Goal: Task Accomplishment & Management: Use online tool/utility

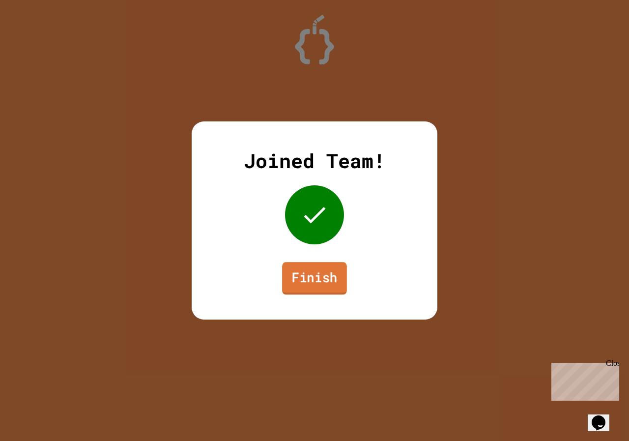
click at [315, 277] on link "Finish" at bounding box center [314, 278] width 65 height 32
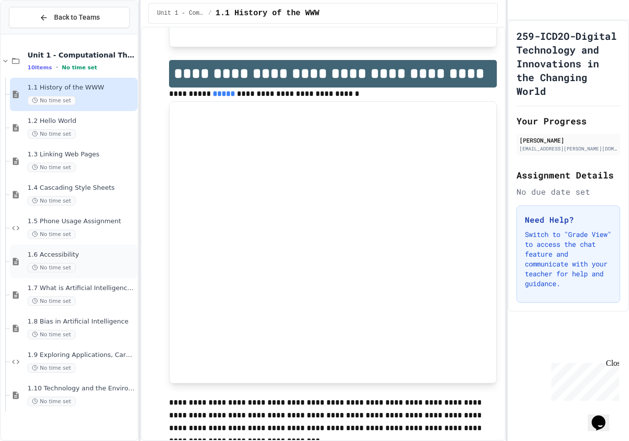
scroll to position [541, 0]
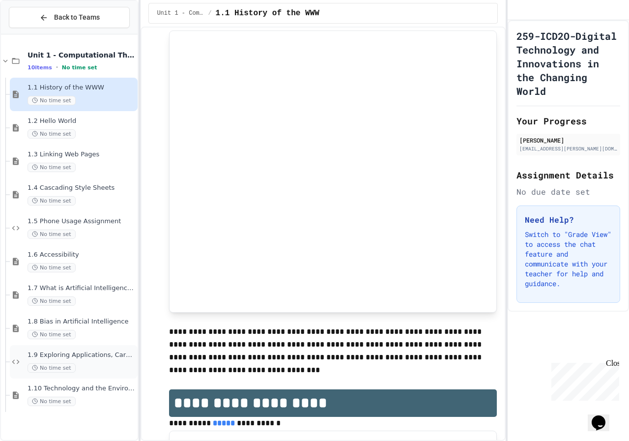
click at [86, 368] on div "No time set" at bounding box center [82, 367] width 108 height 9
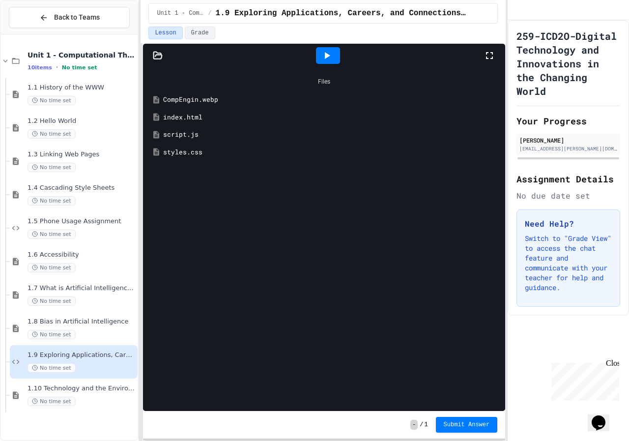
click at [221, 98] on div "CompEngin.webp" at bounding box center [331, 100] width 336 height 10
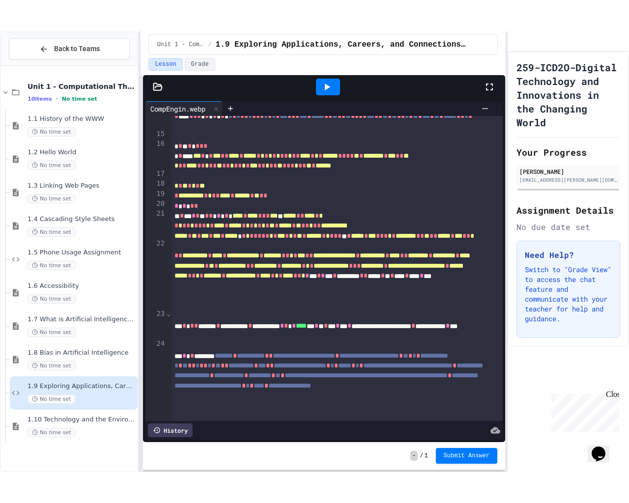
scroll to position [528, 0]
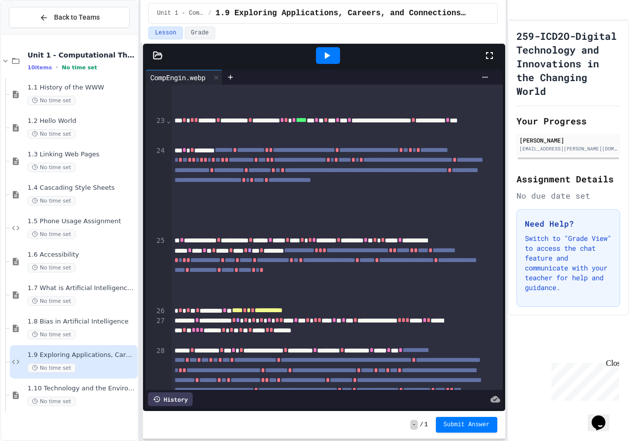
click at [328, 52] on icon at bounding box center [327, 56] width 12 height 12
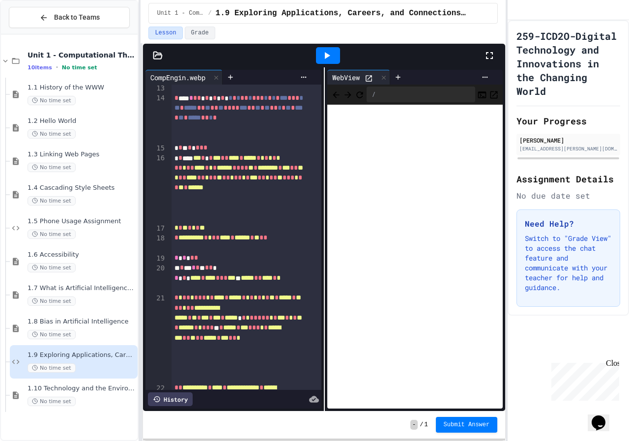
click at [487, 57] on icon at bounding box center [490, 56] width 12 height 12
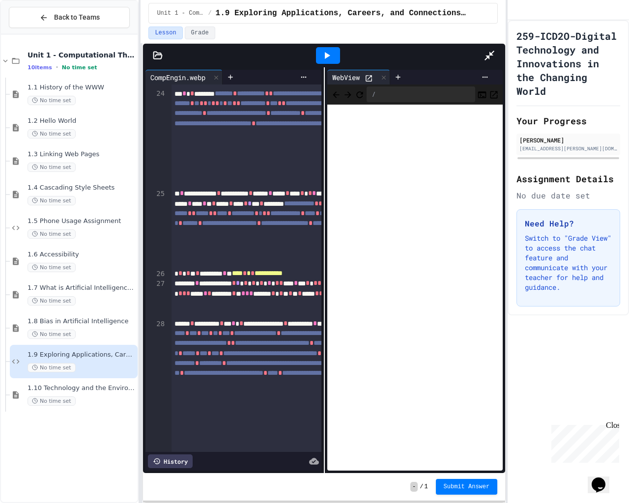
scroll to position [802, 0]
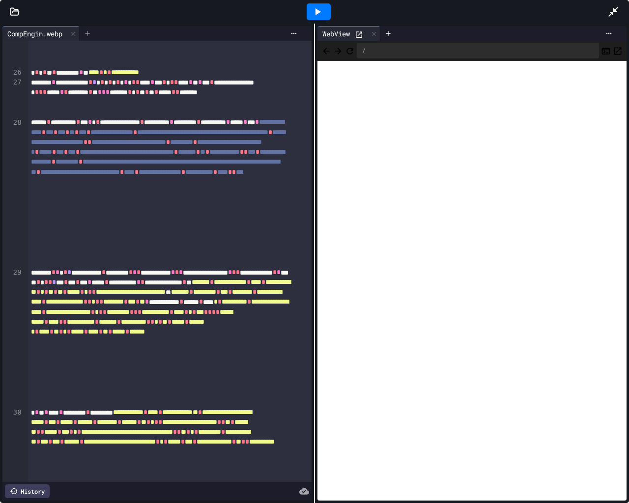
click at [88, 33] on icon at bounding box center [88, 33] width 8 height 8
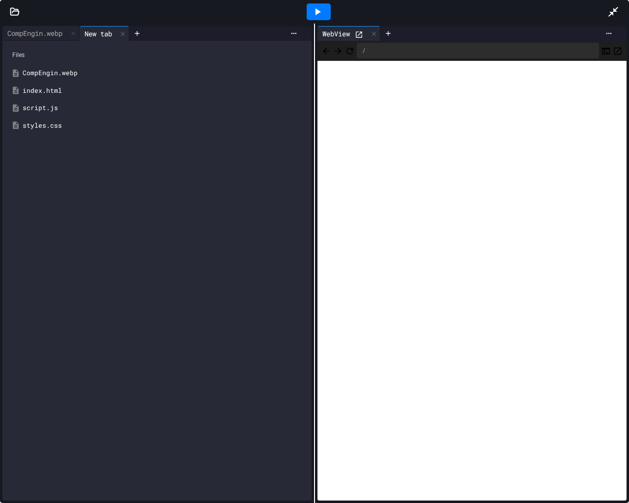
click at [50, 85] on div "index.html" at bounding box center [156, 91] width 299 height 18
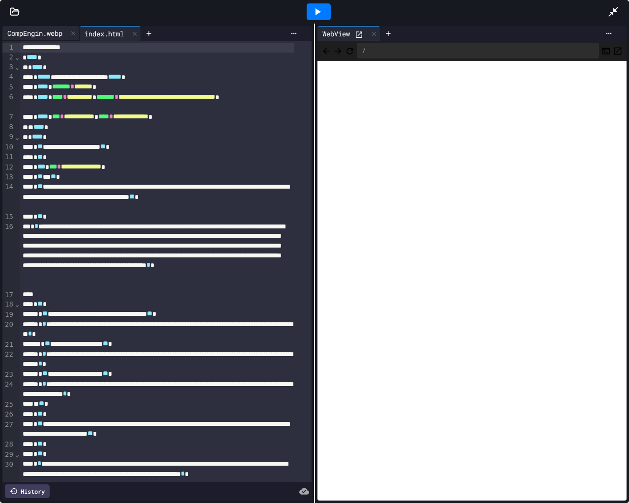
click at [43, 34] on div "CompEngin.webp" at bounding box center [34, 33] width 65 height 10
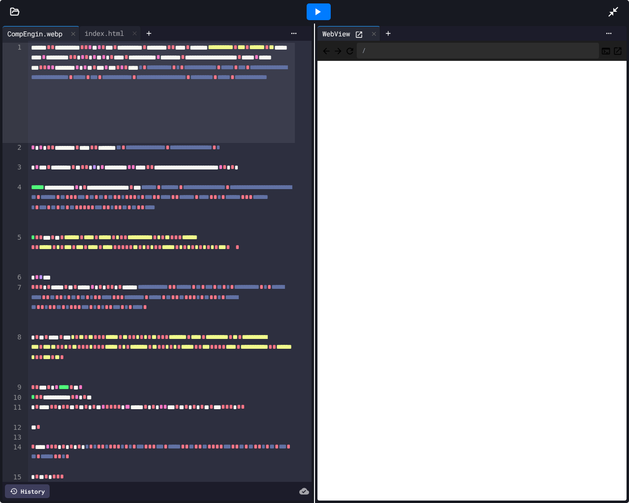
scroll to position [295, 0]
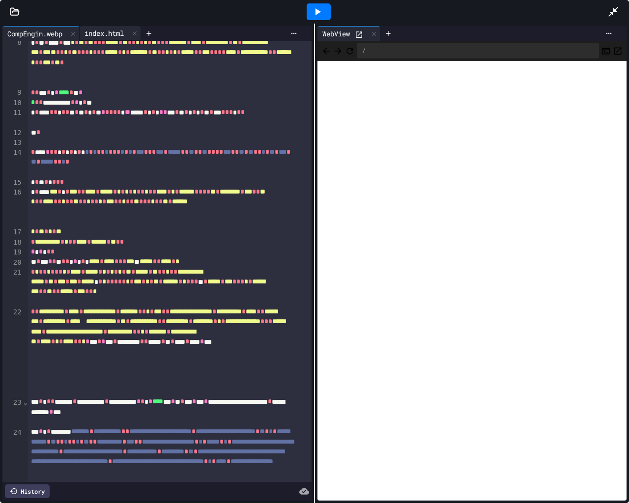
click at [108, 30] on div "index.html" at bounding box center [104, 33] width 49 height 10
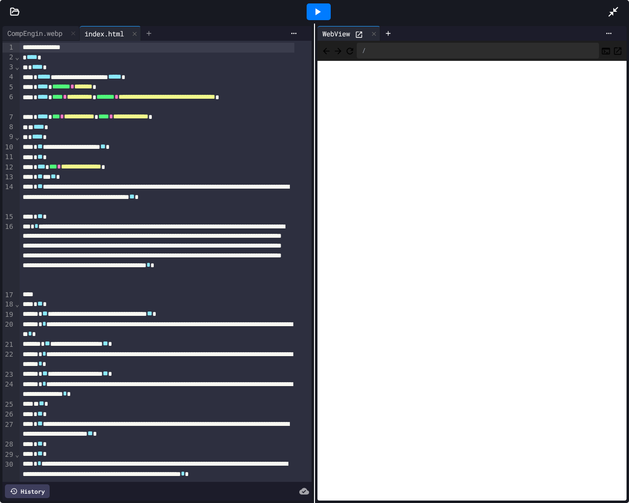
click at [151, 29] on icon at bounding box center [149, 33] width 8 height 8
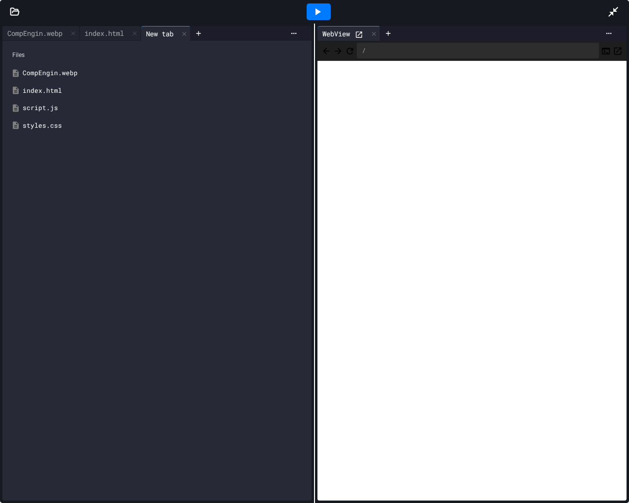
click at [56, 121] on div "styles.css" at bounding box center [164, 126] width 283 height 10
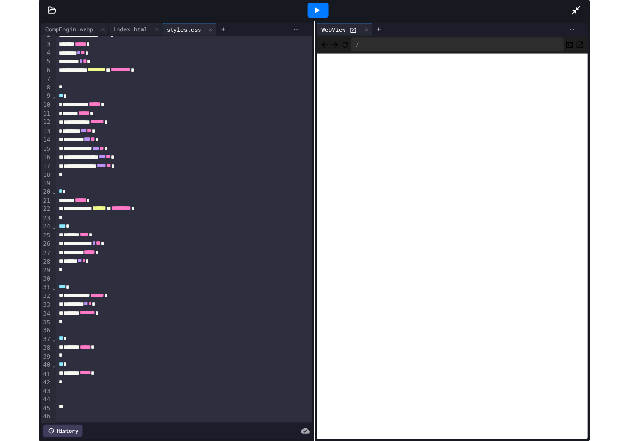
scroll to position [32, 0]
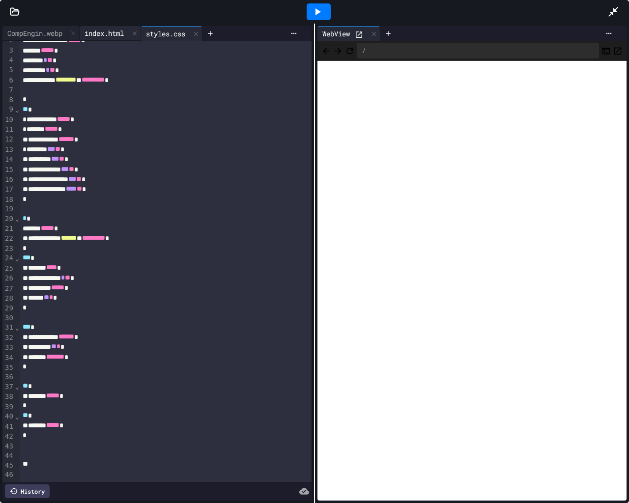
click at [109, 32] on div "index.html" at bounding box center [104, 33] width 49 height 10
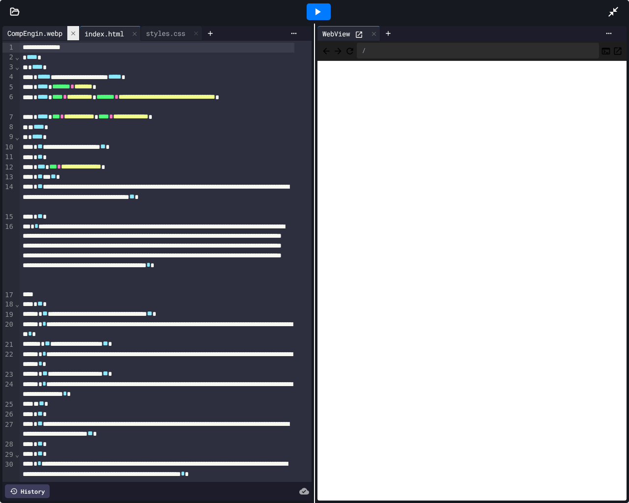
click at [74, 33] on icon at bounding box center [73, 33] width 7 height 7
